Goal: Task Accomplishment & Management: Use online tool/utility

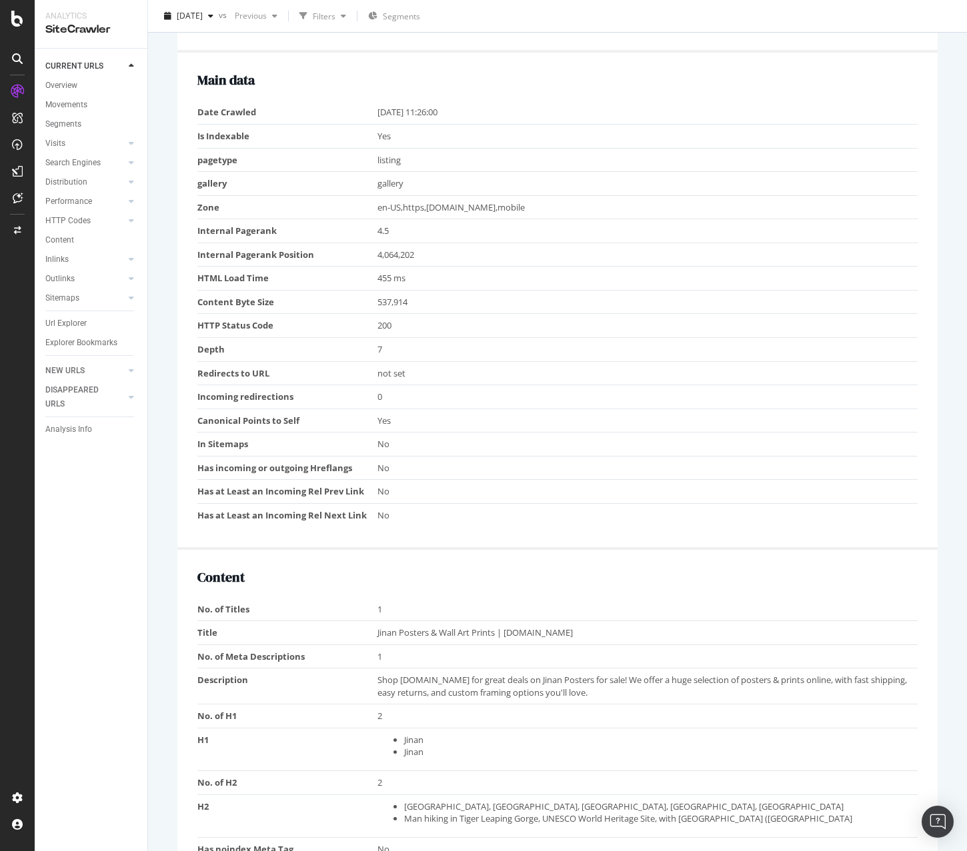
scroll to position [400, 0]
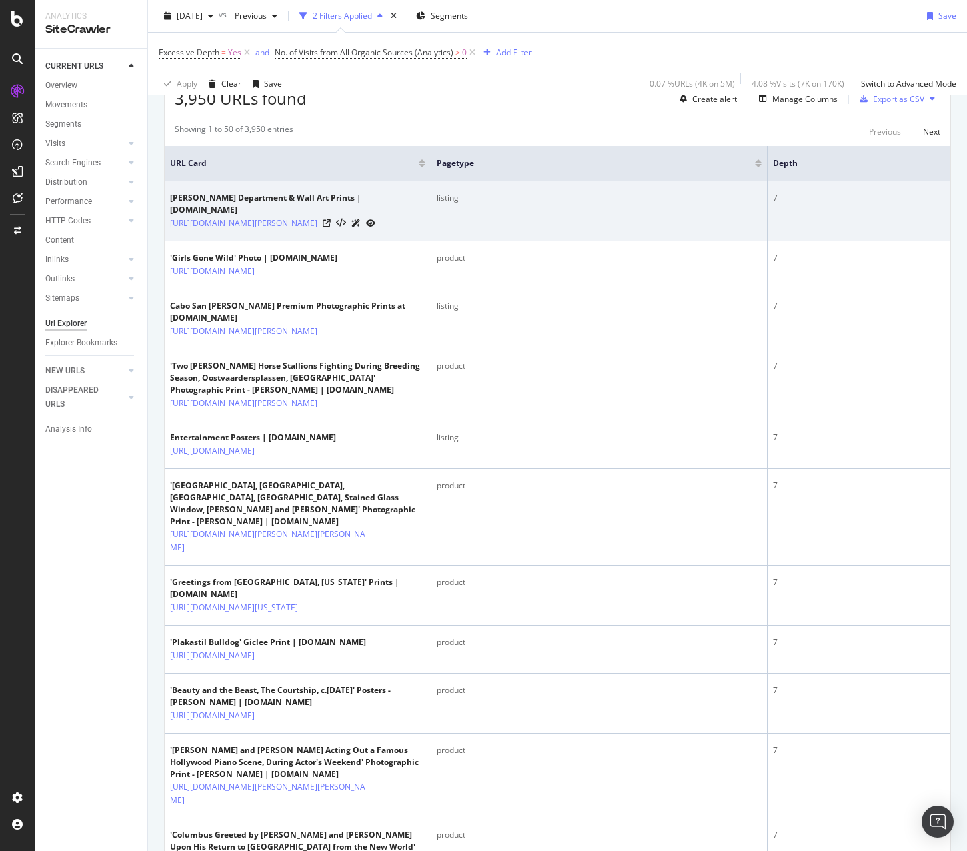
scroll to position [267, 0]
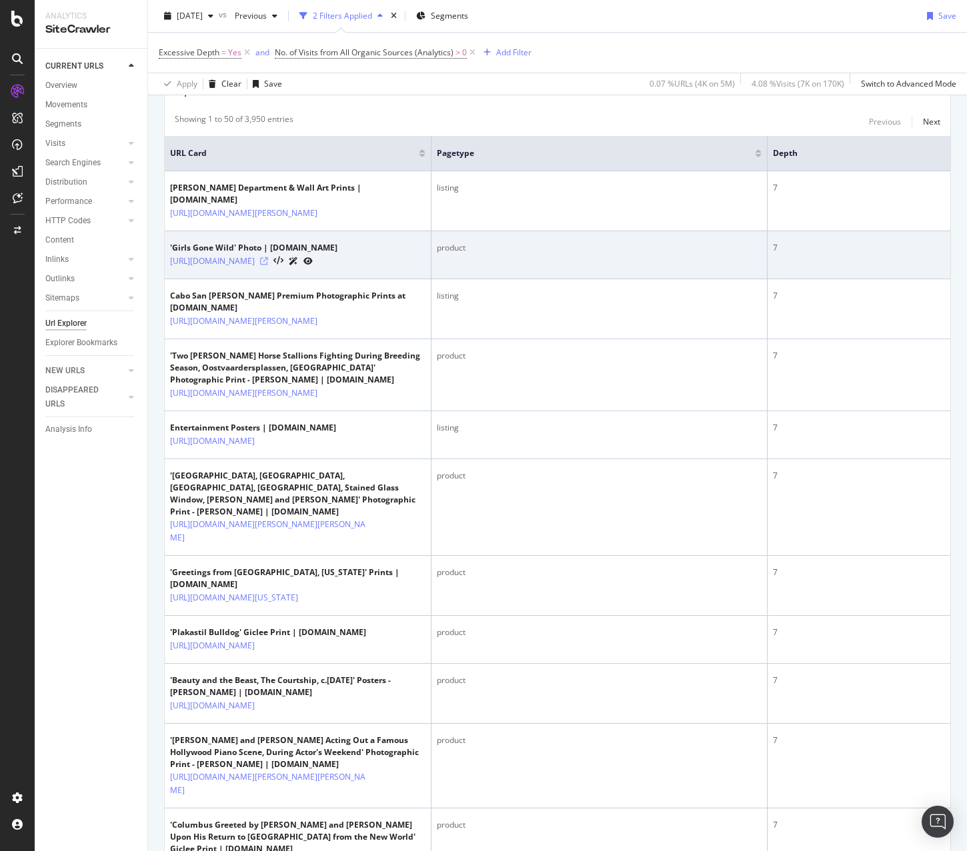
click at [268, 265] on icon at bounding box center [264, 261] width 8 height 8
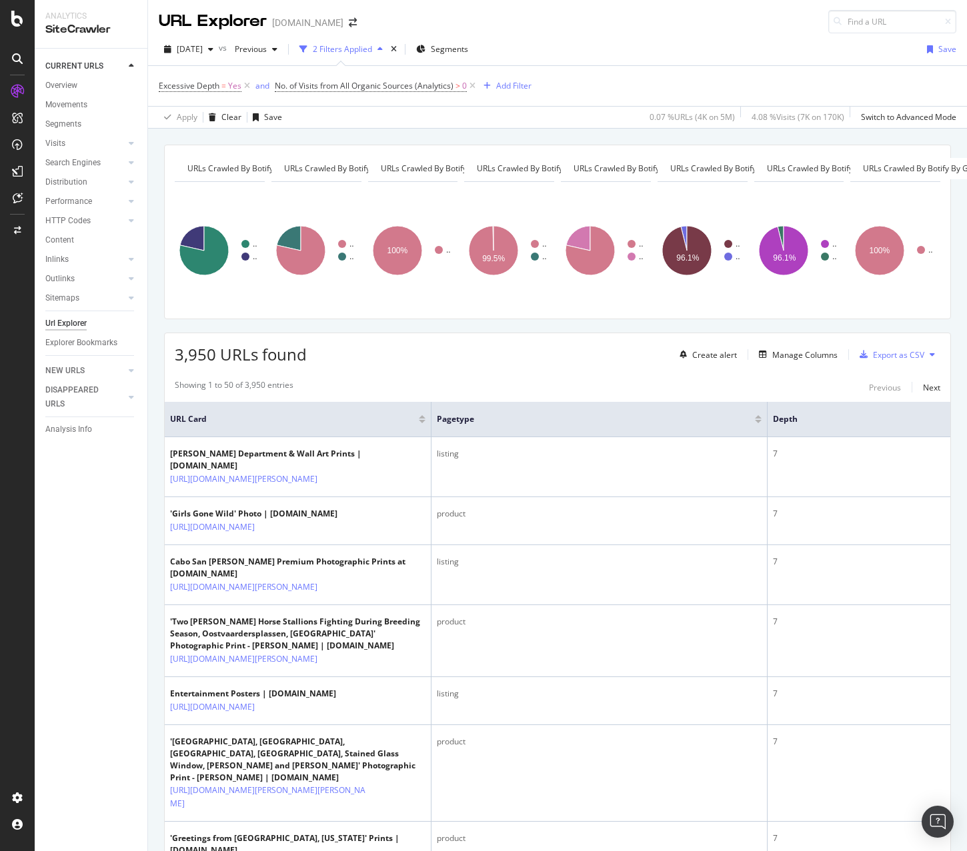
scroll to position [0, 0]
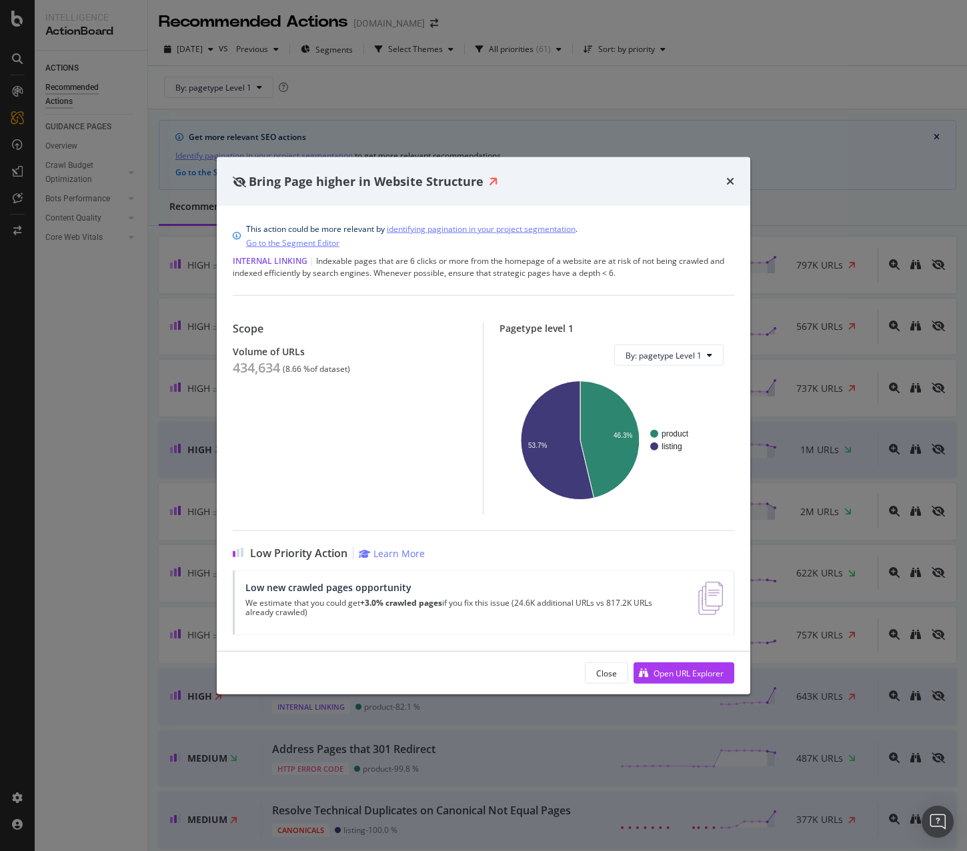
scroll to position [667, 0]
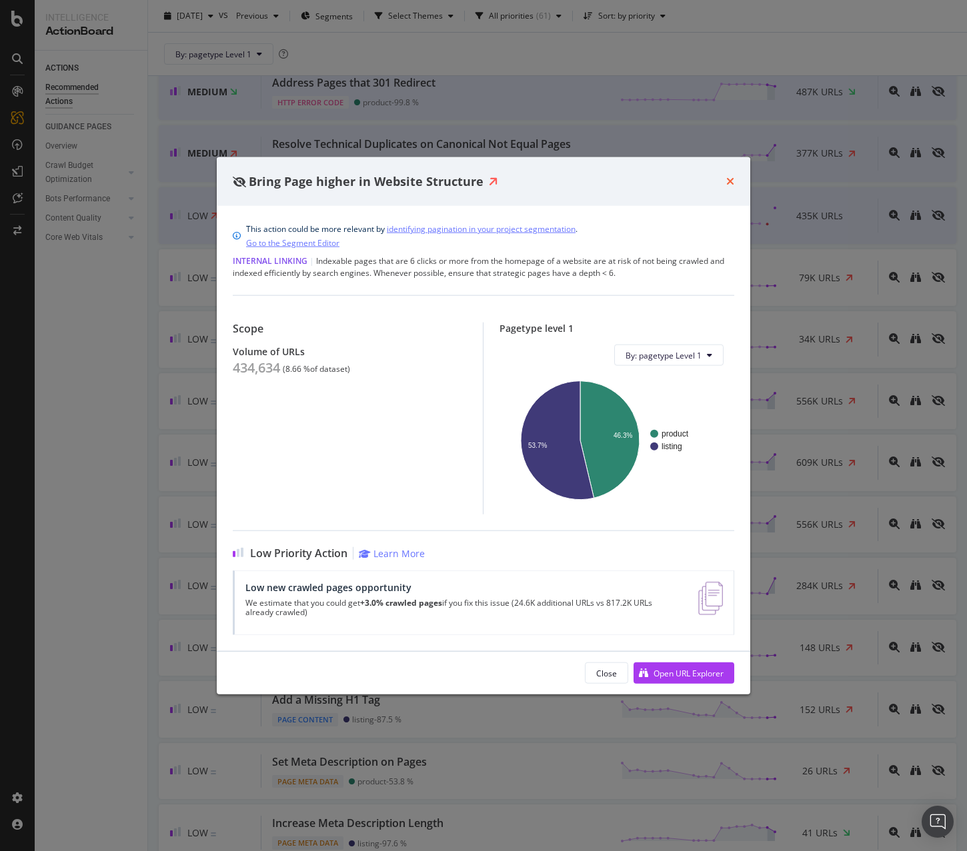
click at [730, 182] on icon "times" at bounding box center [730, 181] width 8 height 11
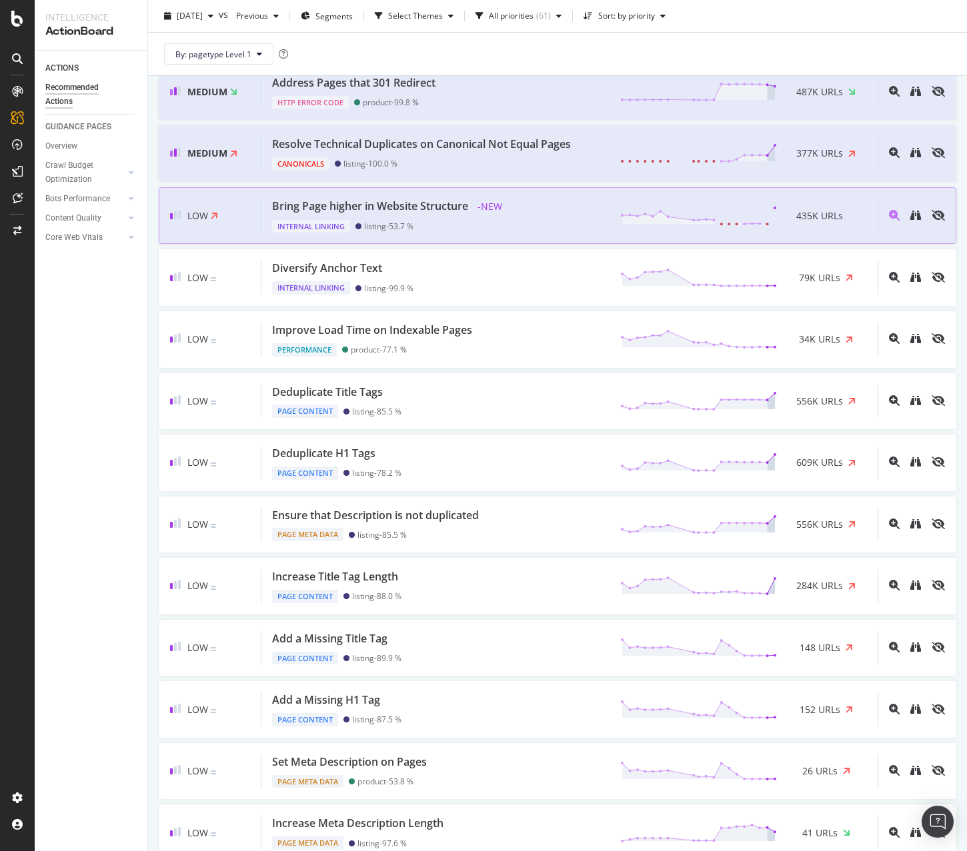
click at [463, 213] on div "Bring Page higher in Website Structure" at bounding box center [370, 206] width 196 height 15
